Goal: Information Seeking & Learning: Learn about a topic

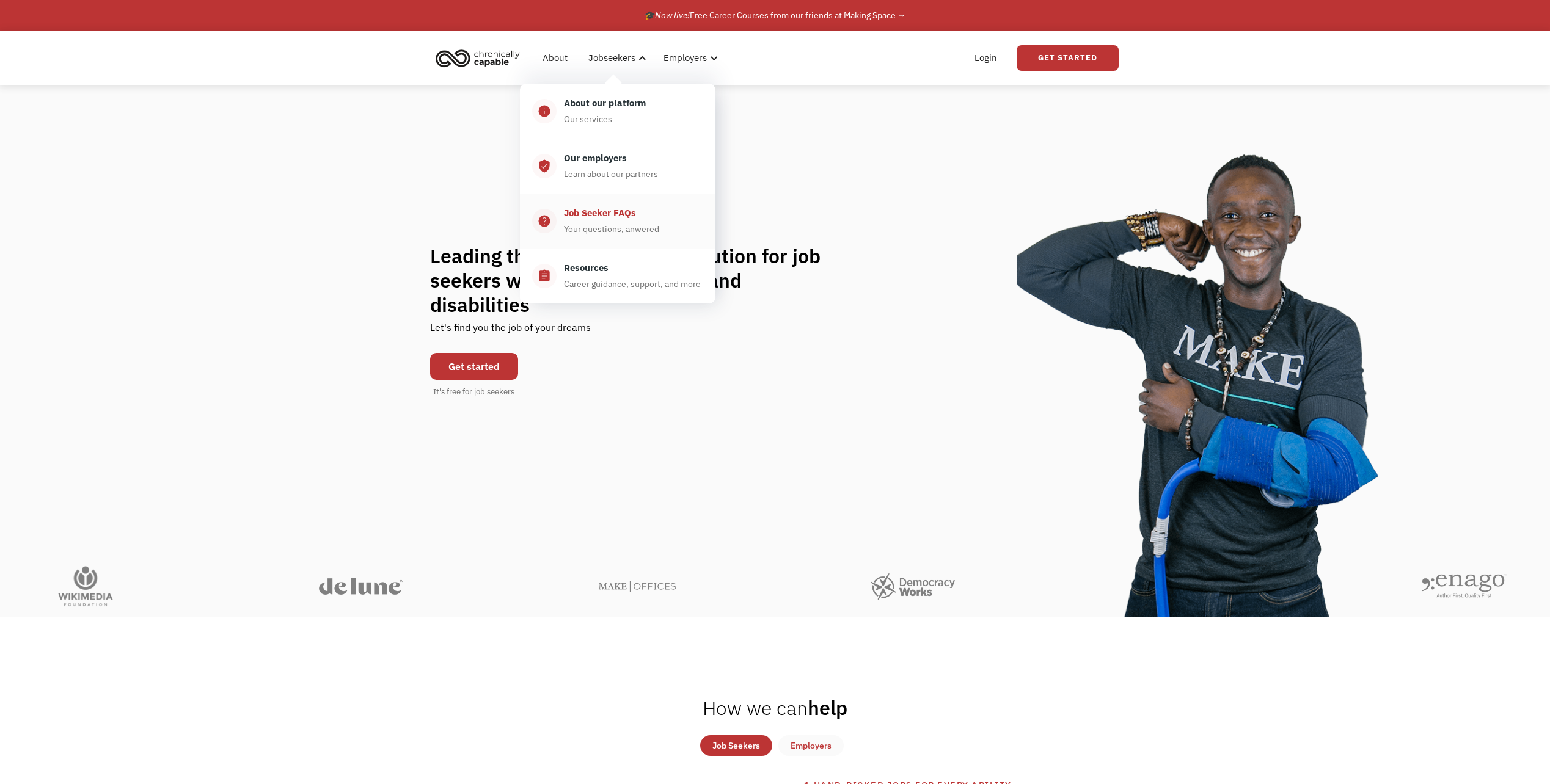
click at [590, 207] on div "Job Seeker FAQs" at bounding box center [600, 213] width 72 height 15
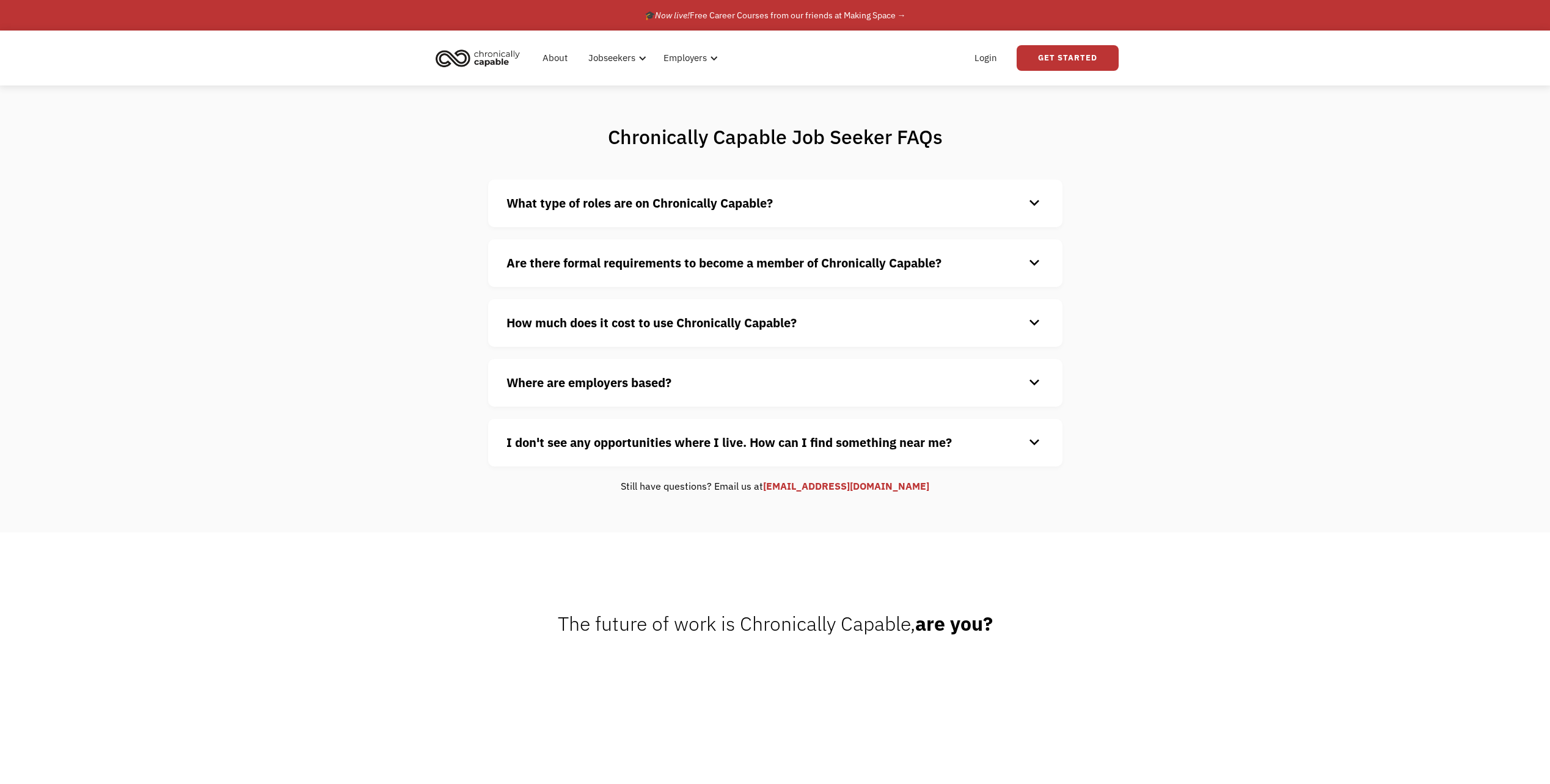
click at [590, 207] on strong "What type of roles are on Chronically Capable?" at bounding box center [639, 203] width 267 height 16
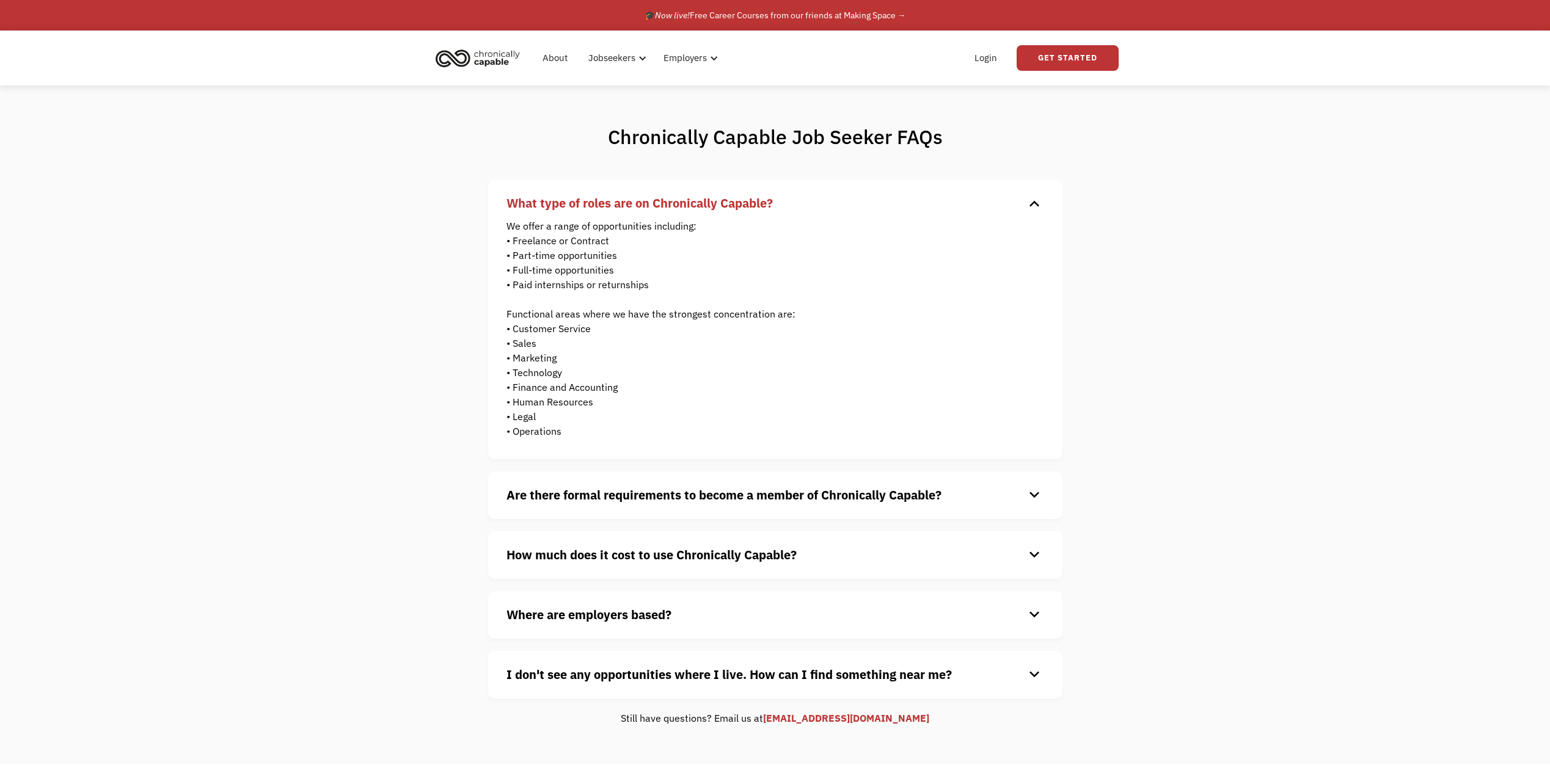
scroll to position [61, 0]
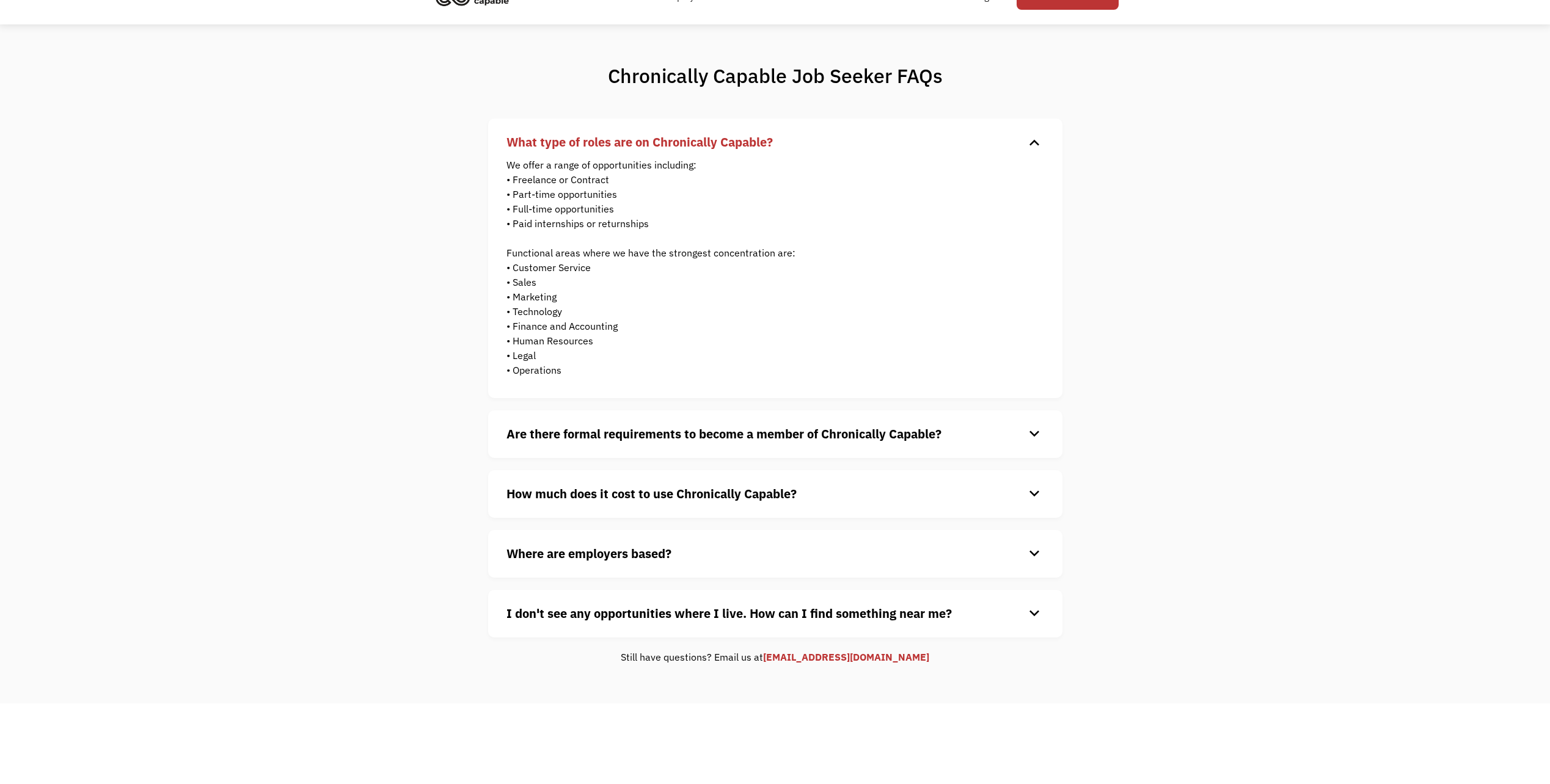
click at [696, 437] on strong "Are there formal requirements to become a member of Chronically Capable?" at bounding box center [723, 434] width 435 height 16
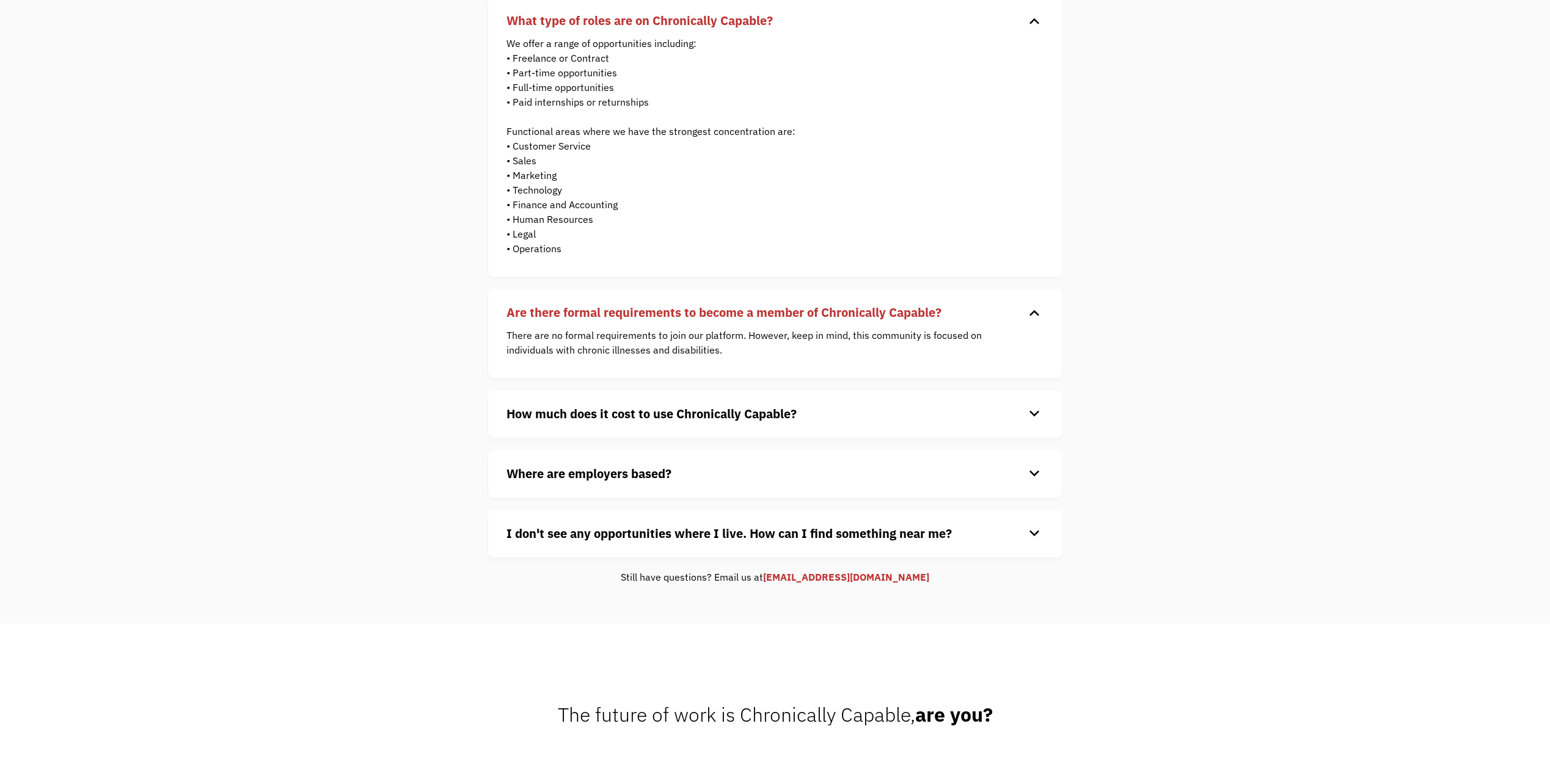
scroll to position [183, 0]
click at [536, 416] on strong "How much does it cost to use Chronically Capable?" at bounding box center [651, 413] width 290 height 16
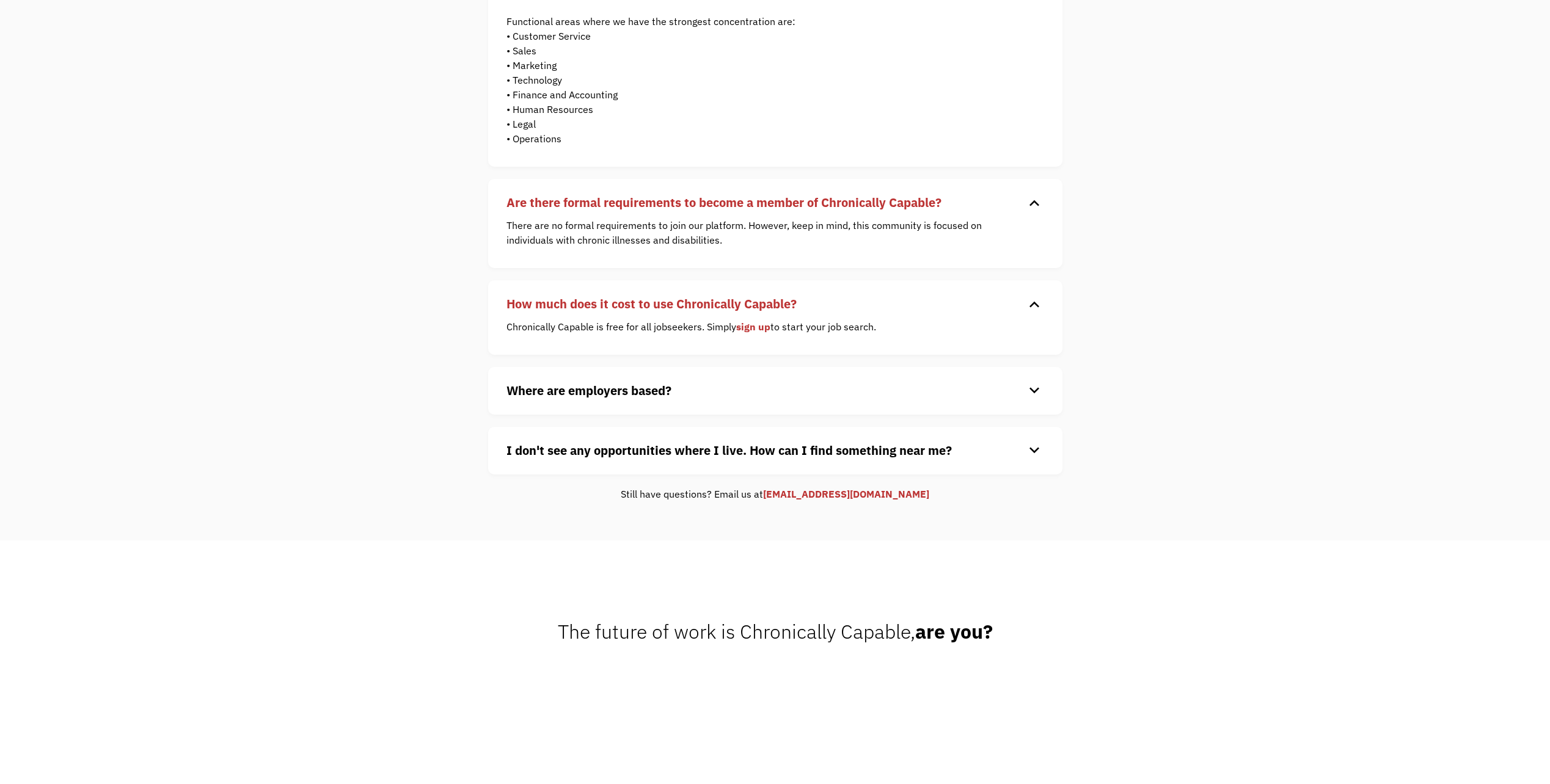
scroll to position [305, 0]
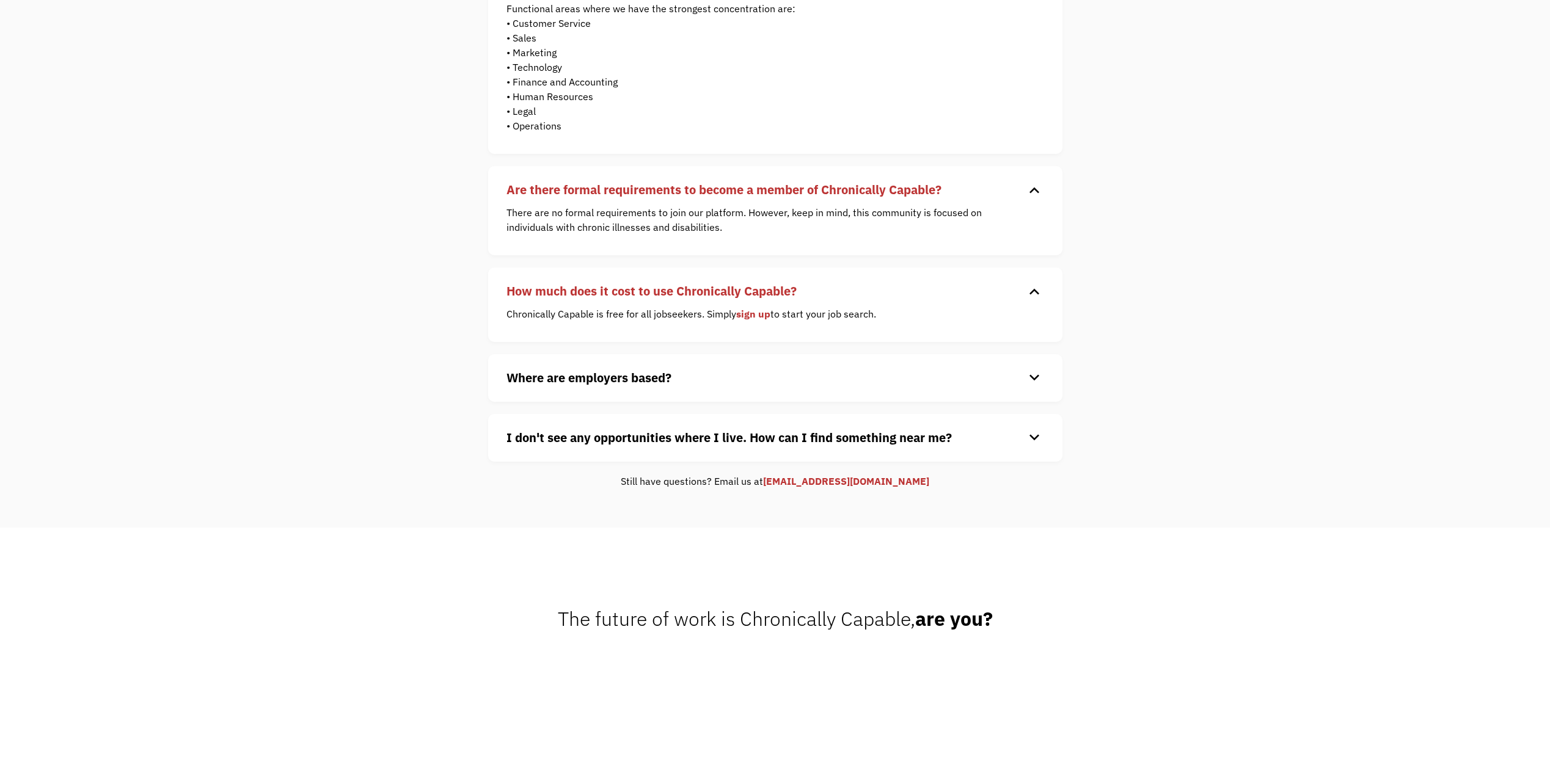
click at [560, 383] on strong "Where are employers based?" at bounding box center [589, 377] width 165 height 16
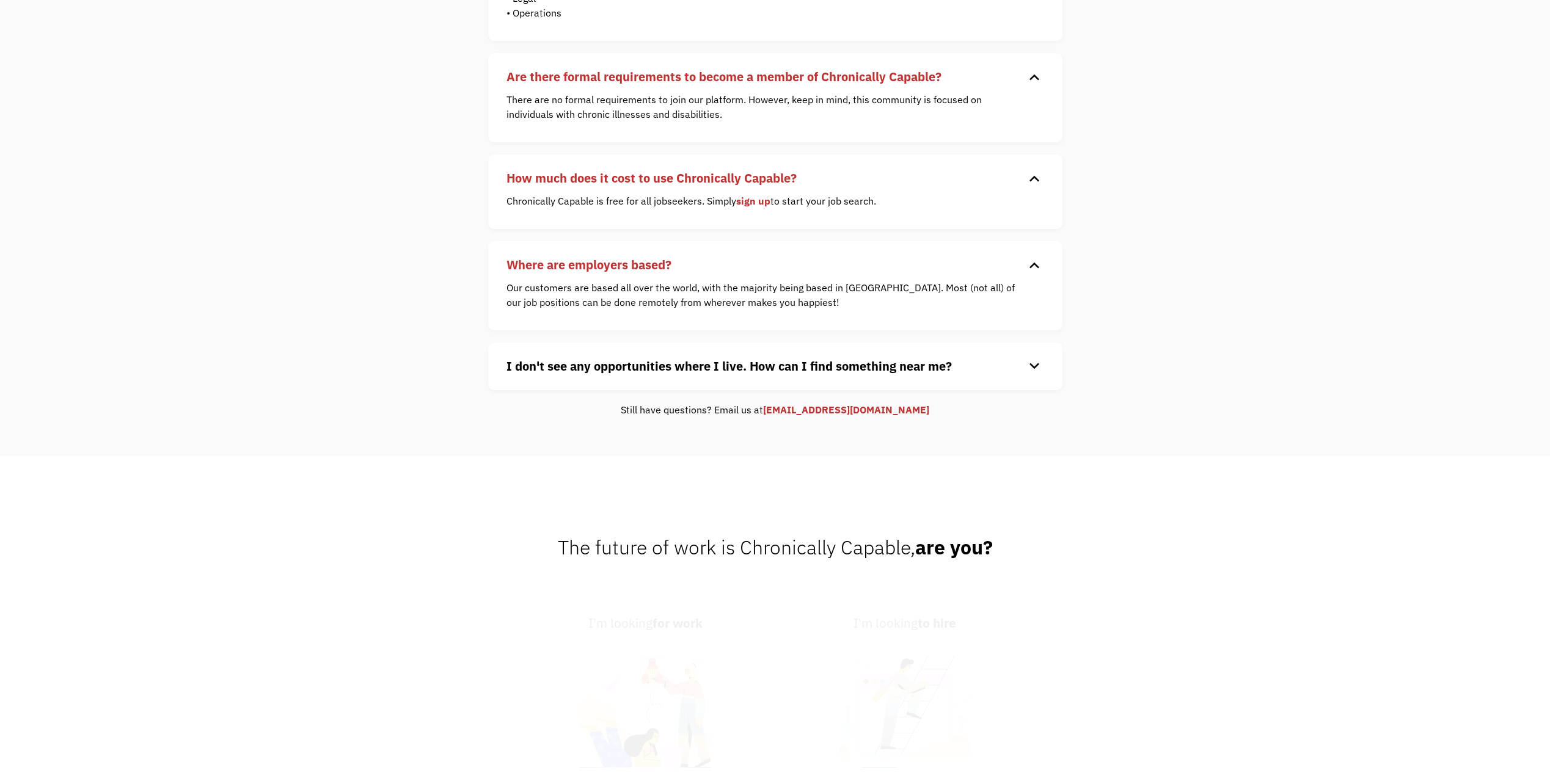
scroll to position [427, 0]
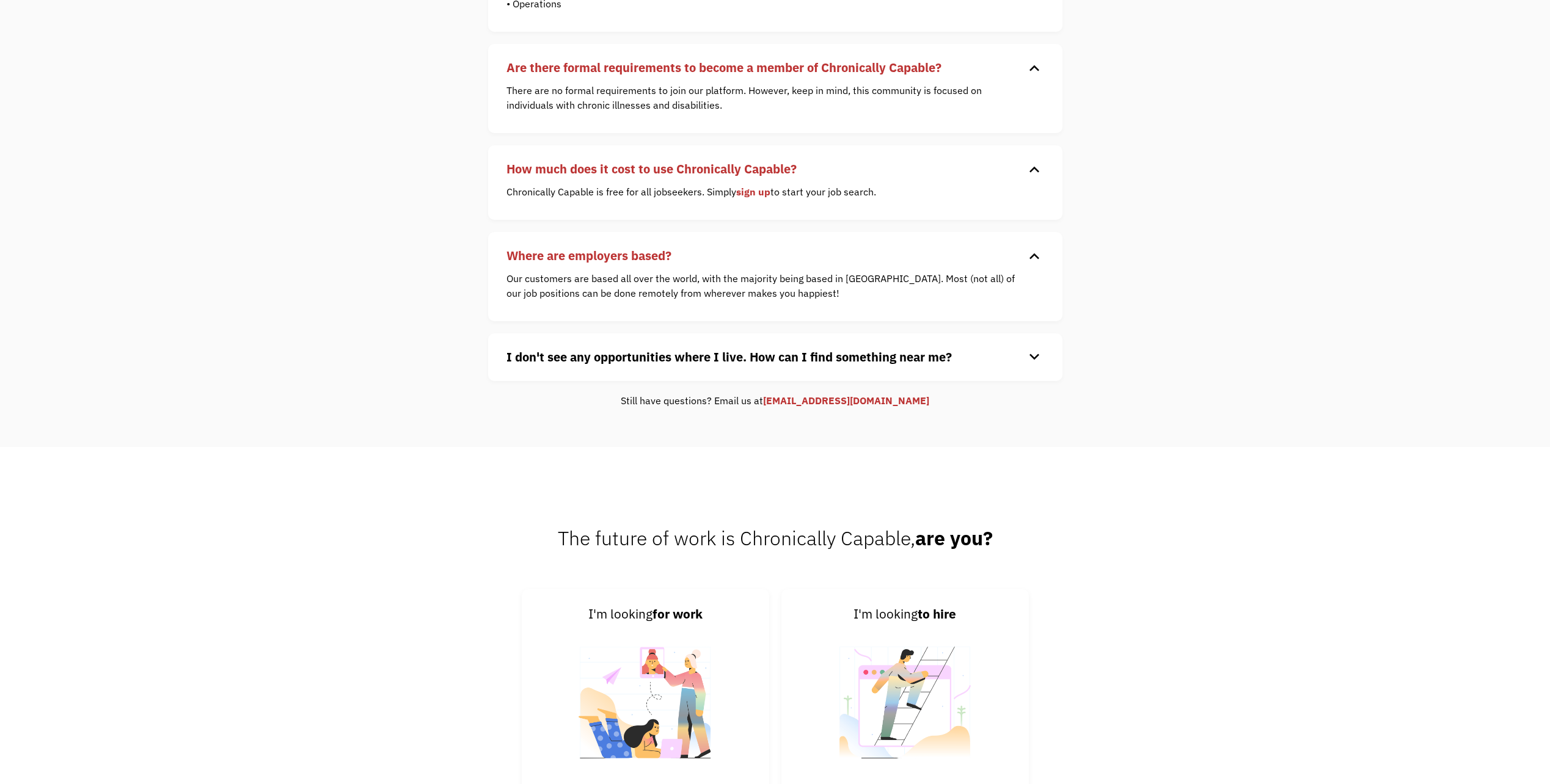
click at [547, 364] on strong "I don't see any opportunities where I live. How can I find something near me?" at bounding box center [729, 357] width 445 height 16
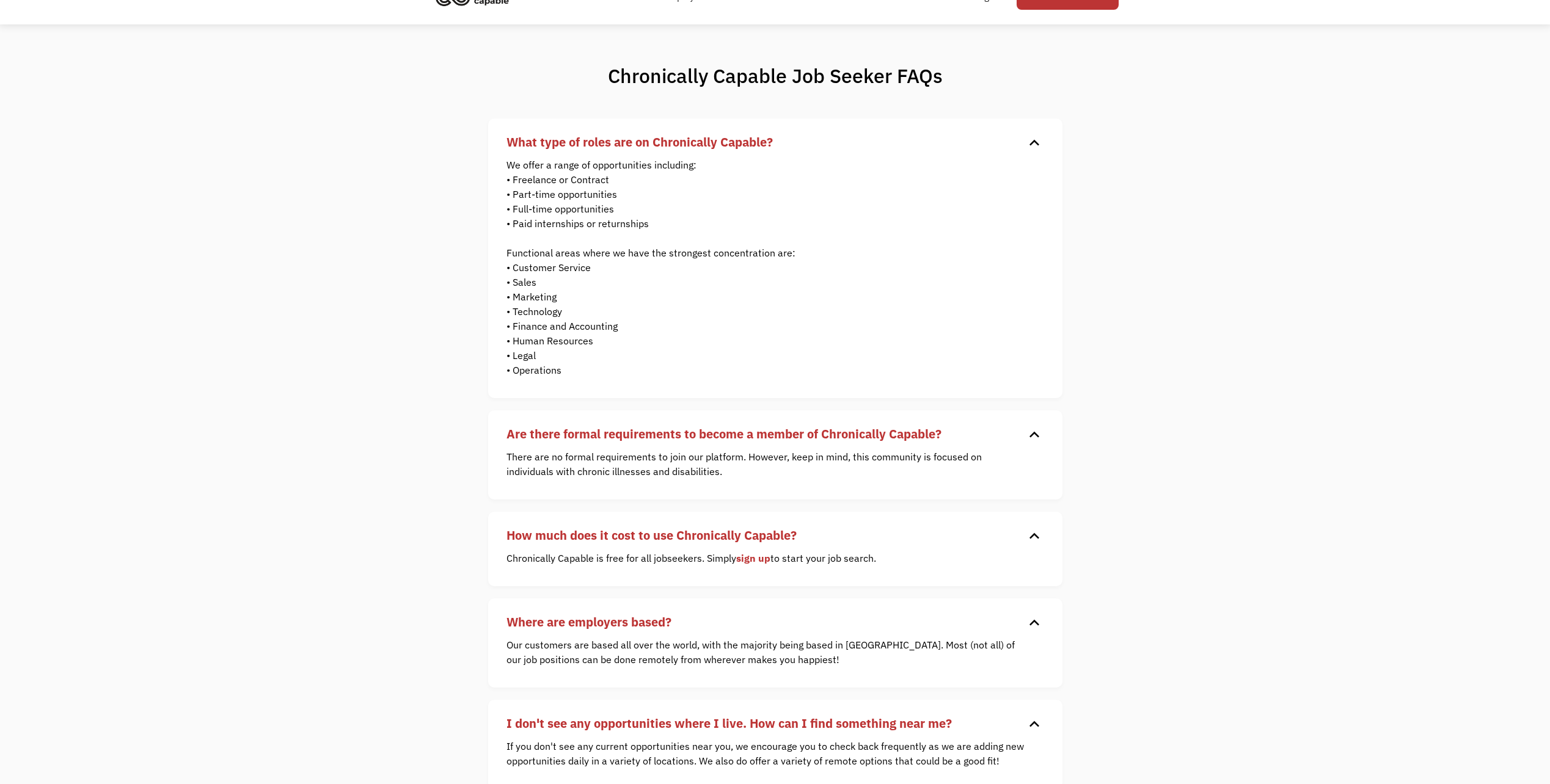
scroll to position [0, 0]
